Goal: Information Seeking & Learning: Learn about a topic

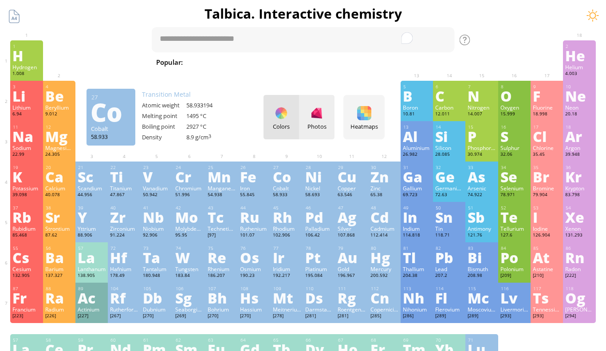
click at [321, 130] on div "Photos" at bounding box center [316, 126] width 35 height 8
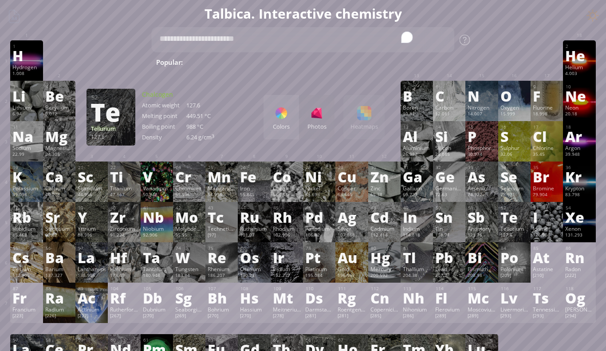
click at [514, 234] on div "127.6" at bounding box center [514, 235] width 28 height 7
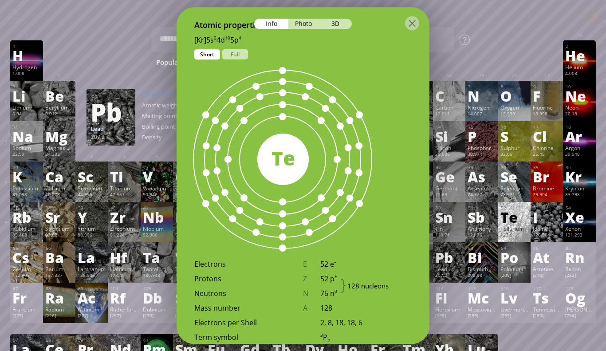
scroll to position [465, 0]
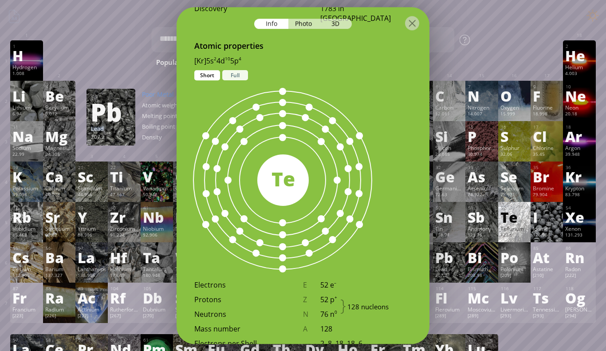
click at [236, 76] on div "Full" at bounding box center [235, 75] width 26 height 10
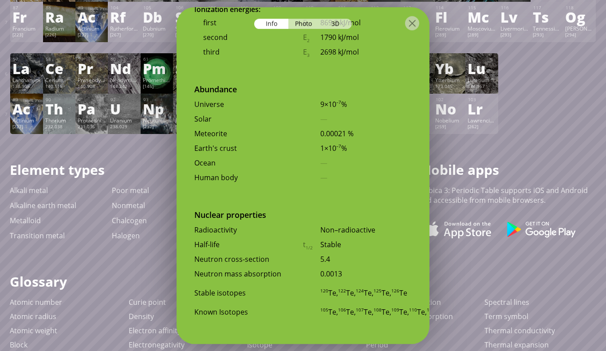
scroll to position [335, 0]
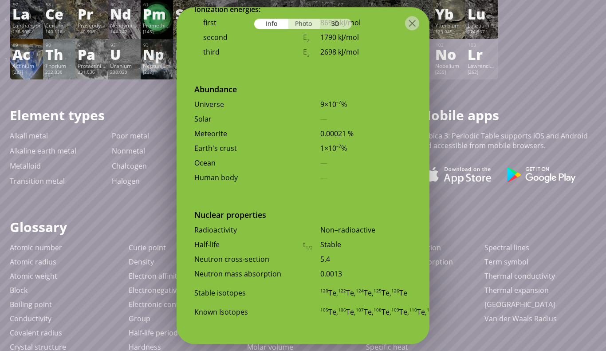
click at [311, 22] on div "Photo" at bounding box center [304, 24] width 32 height 10
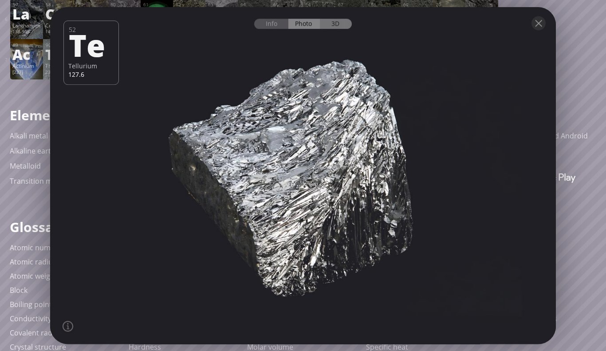
click at [326, 24] on div "3D" at bounding box center [336, 24] width 32 height 10
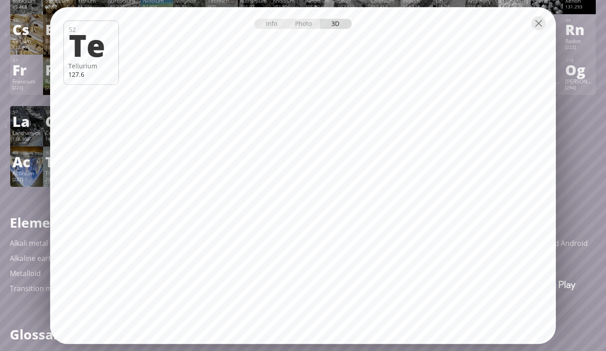
scroll to position [230, 0]
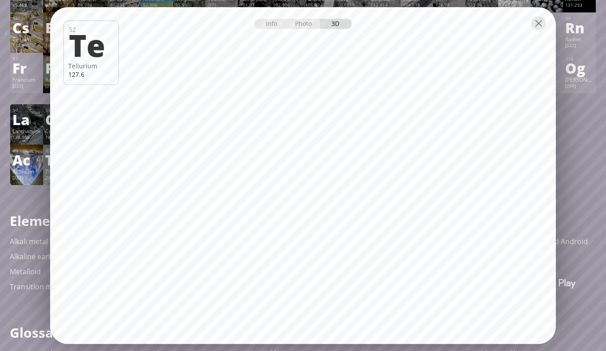
click at [21, 158] on div "Ac" at bounding box center [26, 160] width 28 height 14
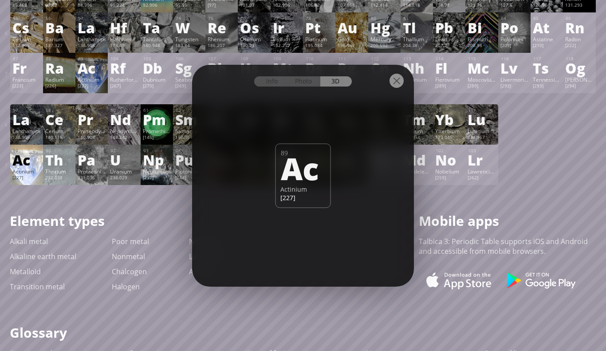
click at [64, 160] on div "Th" at bounding box center [59, 160] width 28 height 14
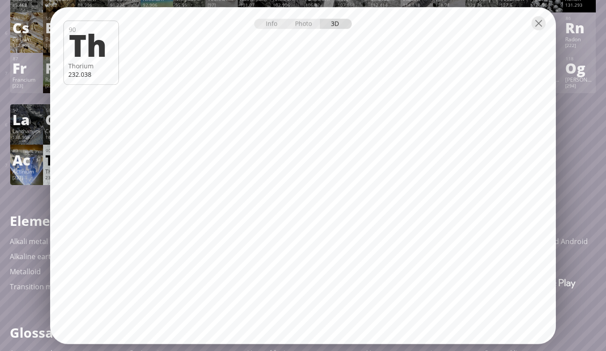
click at [24, 157] on div "Ac" at bounding box center [26, 160] width 28 height 14
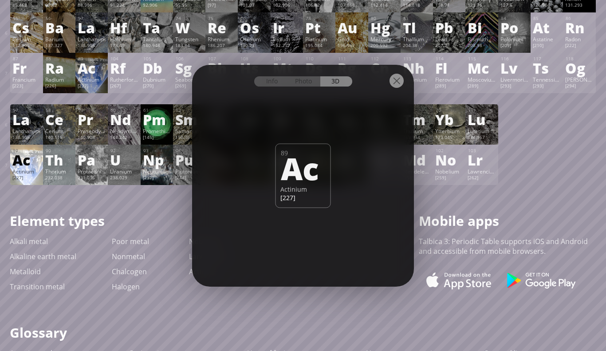
click at [95, 165] on div "Pa" at bounding box center [92, 160] width 28 height 14
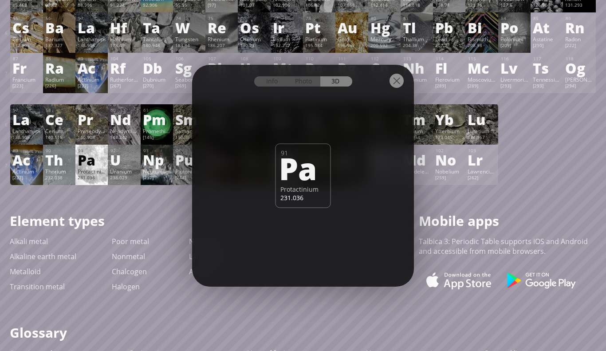
click at [114, 170] on div "Uranium" at bounding box center [124, 171] width 28 height 7
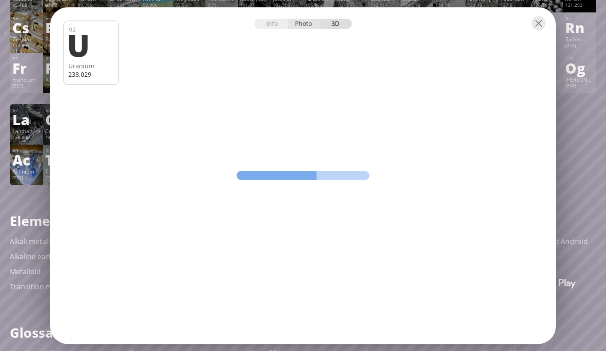
click at [304, 27] on div "Photo" at bounding box center [304, 24] width 32 height 10
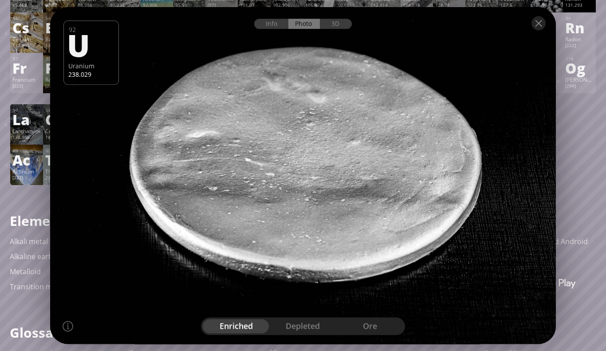
click at [279, 319] on div "depleted" at bounding box center [303, 326] width 67 height 14
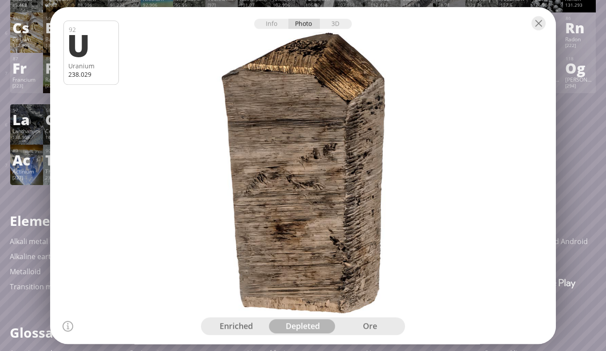
click at [343, 320] on div "ore" at bounding box center [369, 326] width 67 height 14
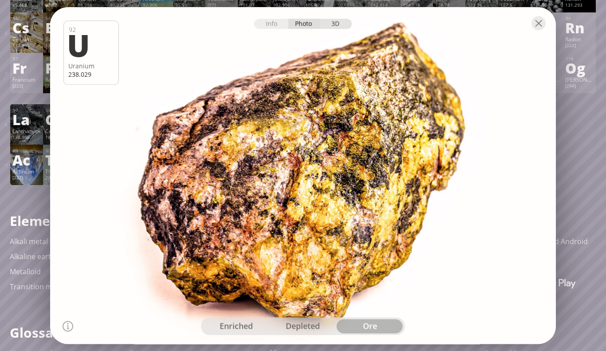
click at [337, 27] on div "3D" at bounding box center [336, 24] width 32 height 10
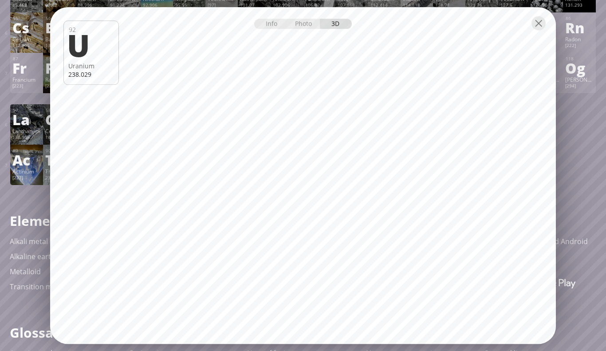
click at [12, 113] on div "57 La Lanthanum 138.905 0, +1, +2, +3 0, +1, +2, +3 919 °C 3464 °C 6.146 g/cm 3…" at bounding box center [26, 124] width 32 height 40
